Goal: Ask a question: Seek information or help from site administrators or community

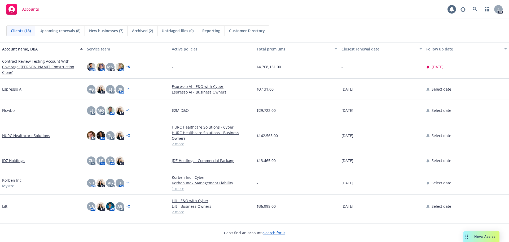
click at [490, 240] on div "Nova Assist" at bounding box center [481, 236] width 36 height 11
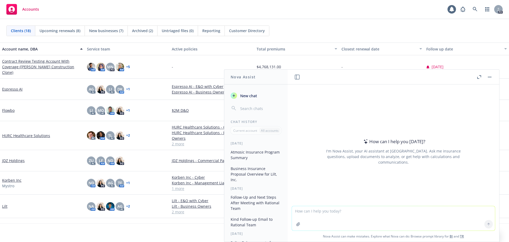
click at [365, 210] on textarea at bounding box center [393, 218] width 203 height 24
type textarea "m"
paste textarea "Archaeological Liability"
type textarea "what is this and give me an example: Archaeological Liability"
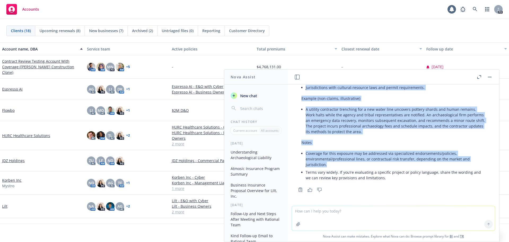
scroll to position [156, 0]
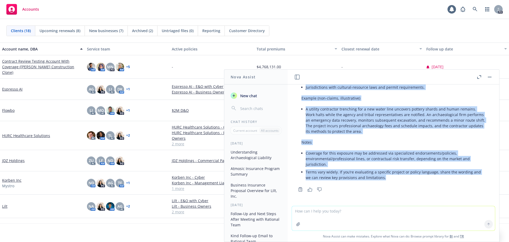
drag, startPoint x: 302, startPoint y: 109, endPoint x: 429, endPoint y: 176, distance: 143.5
click at [429, 176] on div "Archaeological Liability (in risk/insurance context) refers to the exposure a p…" at bounding box center [393, 66] width 195 height 234
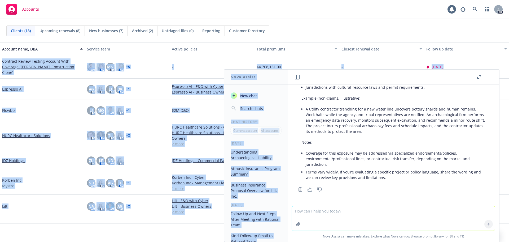
click at [509, 48] on html "Accounts 1 PD Clients (18) Upcoming renewals (8) New businesses (7) Archived (2…" at bounding box center [254, 129] width 509 height 258
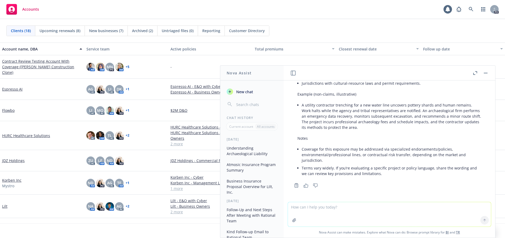
click at [355, 210] on textarea at bounding box center [389, 214] width 203 height 24
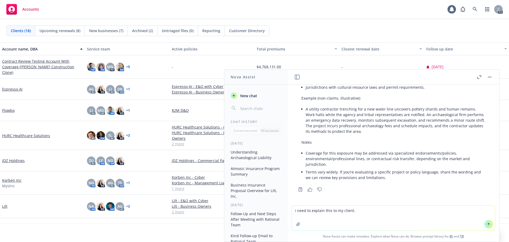
type textarea "i need to explain this to my client."
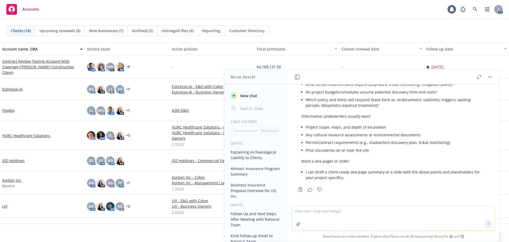
scroll to position [568, 0]
click at [338, 212] on textarea at bounding box center [393, 218] width 203 height 24
click at [335, 212] on textarea "yes and give me a senerio" at bounding box center [393, 217] width 203 height 25
type textarea "yes and give me a scenario"
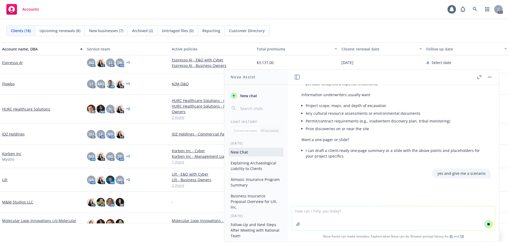
scroll to position [583, 0]
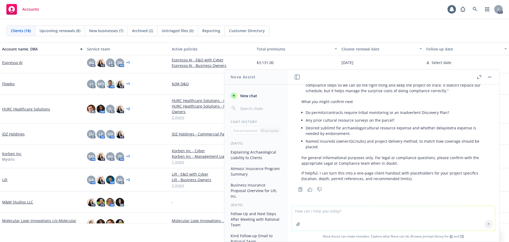
scroll to position [941, 0]
